Goal: Navigation & Orientation: Find specific page/section

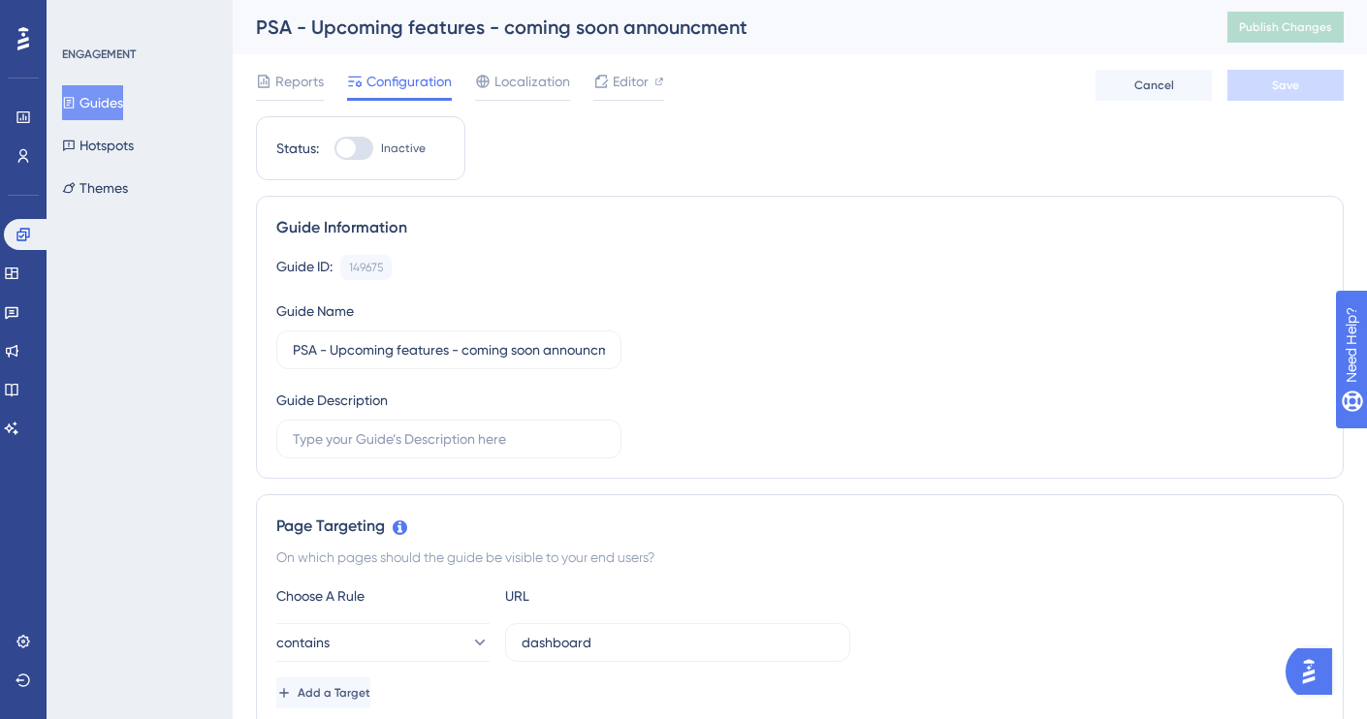
click at [104, 101] on button "Guides" at bounding box center [92, 102] width 61 height 35
